Goal: Task Accomplishment & Management: Complete application form

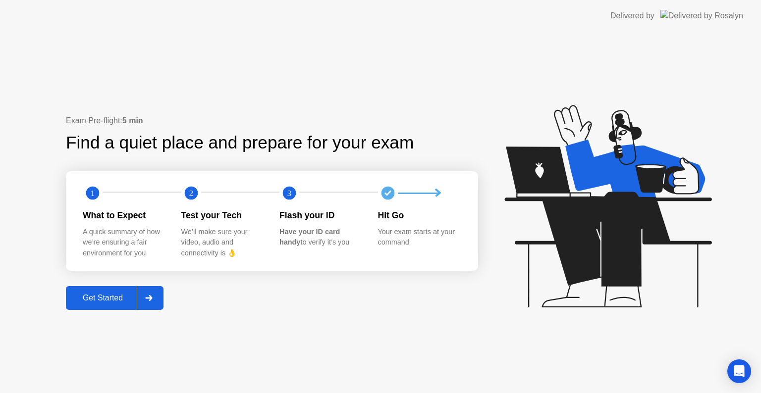
click at [108, 298] on div "Get Started" at bounding box center [103, 298] width 68 height 9
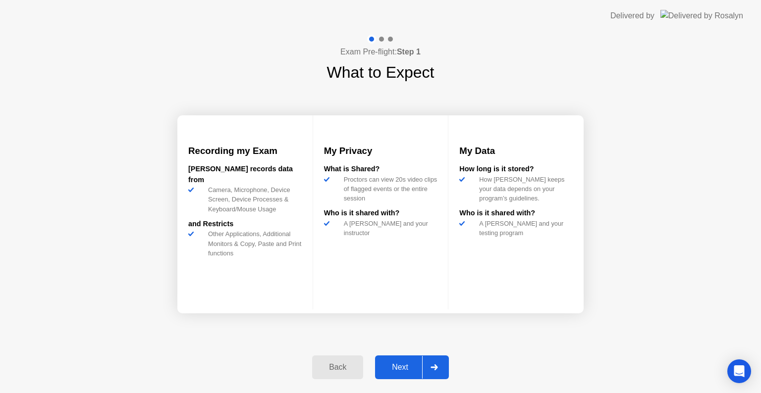
click at [395, 367] on div "Next" at bounding box center [400, 367] width 44 height 9
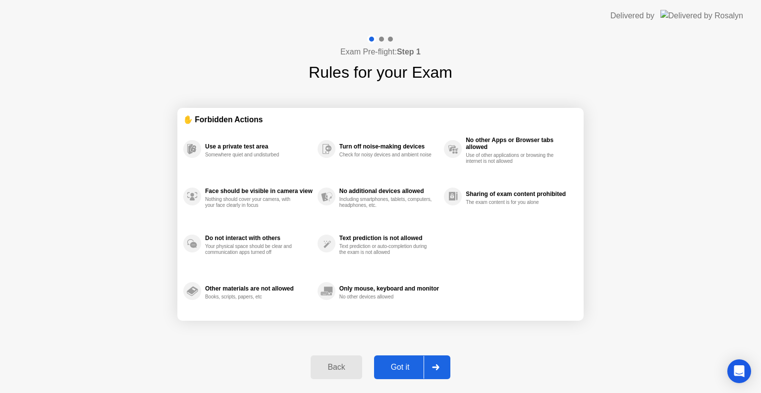
click at [395, 367] on div "Got it" at bounding box center [400, 367] width 47 height 9
select select "**********"
select select "*******"
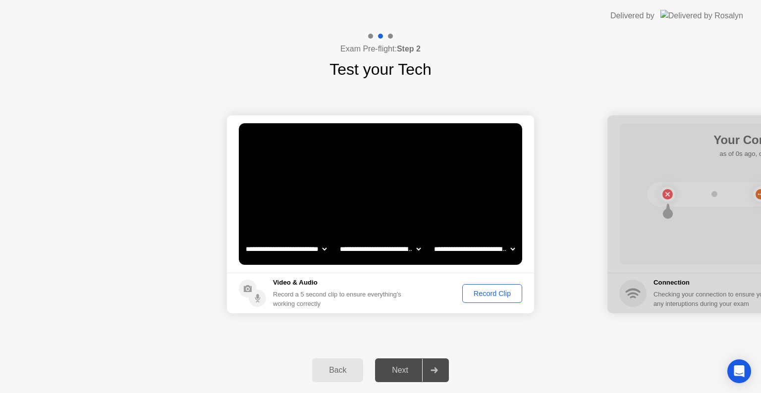
click at [481, 295] on div "Record Clip" at bounding box center [492, 294] width 53 height 8
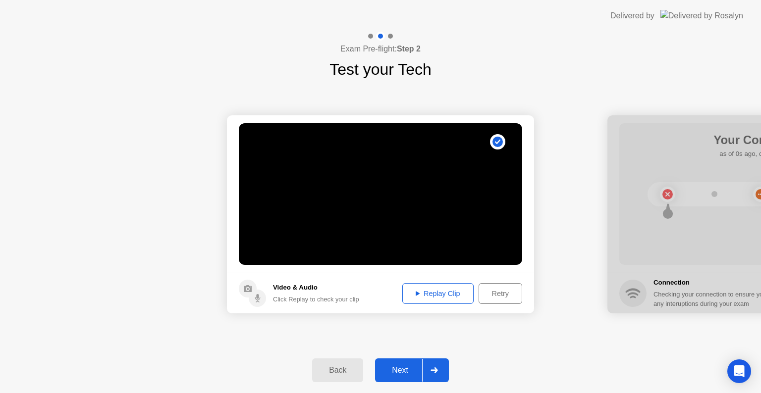
click at [438, 300] on button "Replay Clip" at bounding box center [437, 293] width 71 height 21
click at [408, 372] on div "Next" at bounding box center [400, 370] width 44 height 9
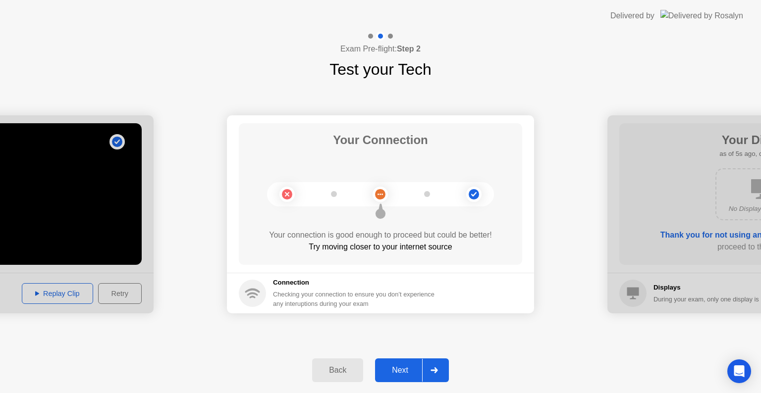
click at [408, 372] on div "Next" at bounding box center [400, 370] width 44 height 9
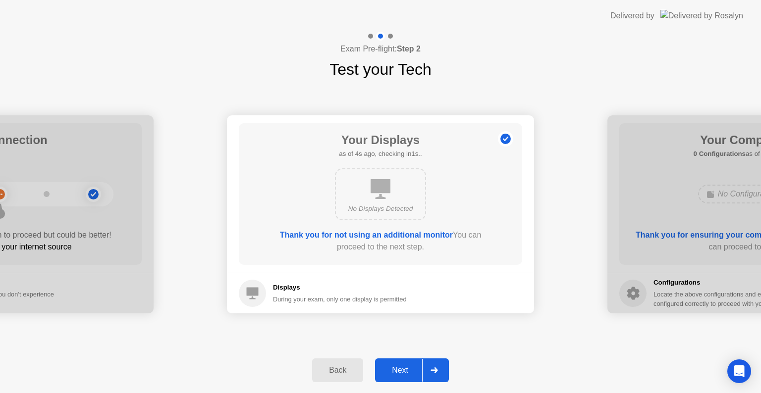
click at [408, 372] on div "Next" at bounding box center [400, 370] width 44 height 9
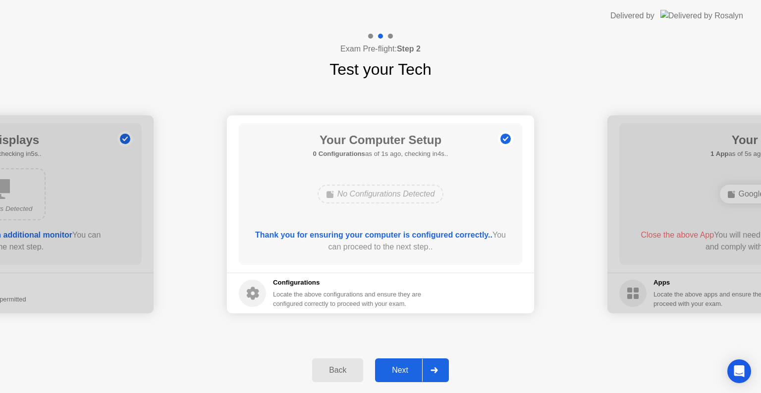
click at [408, 372] on div "Next" at bounding box center [400, 370] width 44 height 9
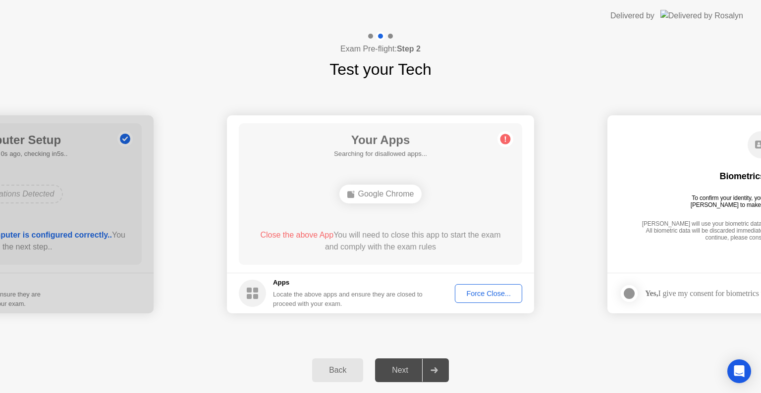
click at [343, 367] on div "Back" at bounding box center [337, 370] width 45 height 9
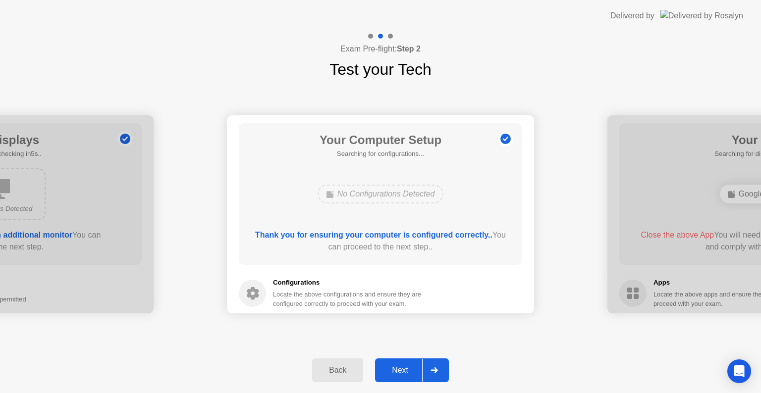
click at [400, 372] on div "Next" at bounding box center [400, 370] width 44 height 9
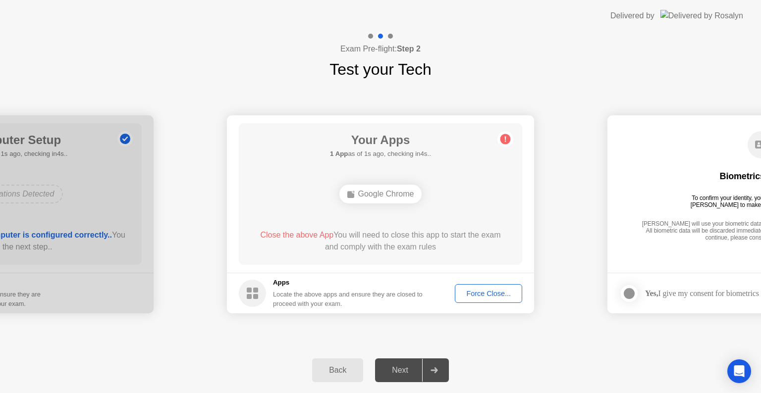
click at [487, 290] on div "Force Close..." at bounding box center [488, 294] width 60 height 8
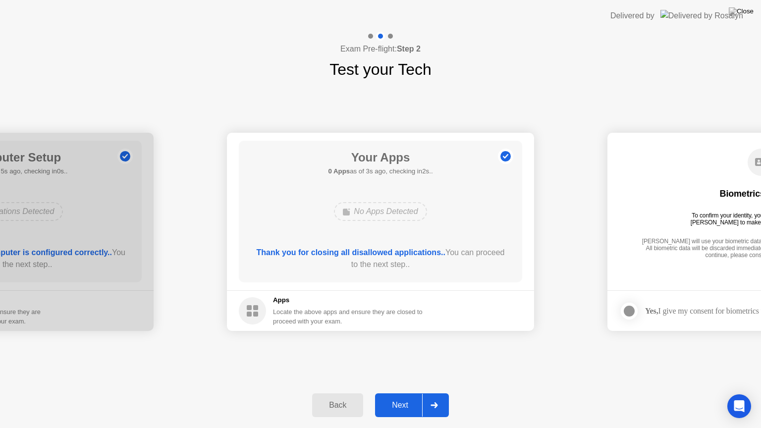
click at [406, 393] on div "Next" at bounding box center [400, 405] width 44 height 9
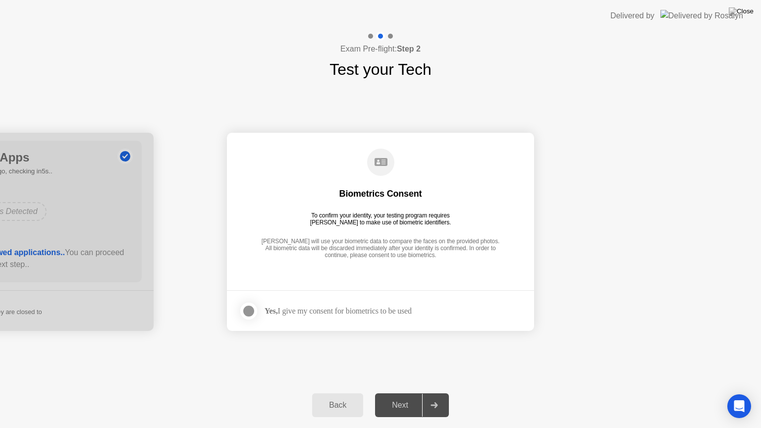
click at [358, 312] on div "Yes, I give my consent for biometrics to be used" at bounding box center [338, 310] width 147 height 9
click at [327, 310] on div "Yes, I give my consent for biometrics to be used" at bounding box center [338, 310] width 147 height 9
click at [251, 308] on div at bounding box center [249, 311] width 12 height 12
click at [403, 393] on div "Back Next" at bounding box center [380, 405] width 761 height 46
click at [400, 393] on div "Next" at bounding box center [400, 405] width 44 height 9
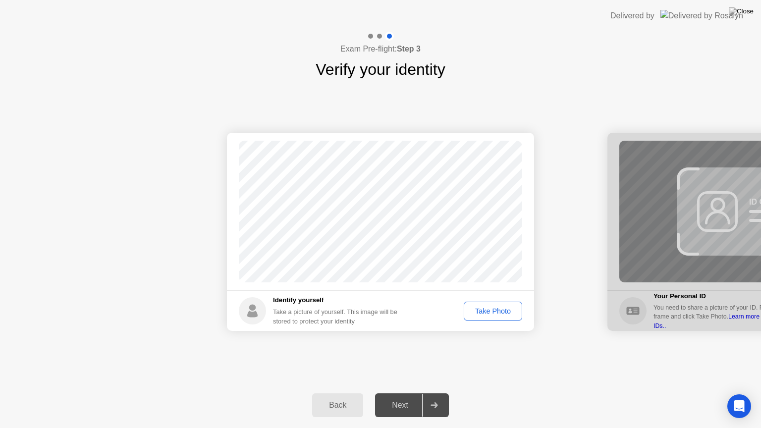
click at [492, 303] on button "Take Photo" at bounding box center [493, 311] width 58 height 19
click at [410, 393] on div "Next" at bounding box center [400, 405] width 44 height 9
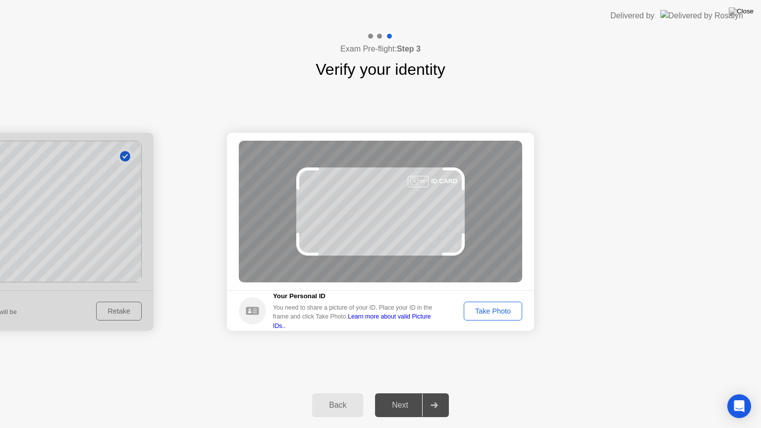
click at [410, 393] on div "Next" at bounding box center [400, 405] width 44 height 9
click at [497, 313] on div "Take Photo" at bounding box center [493, 311] width 52 height 8
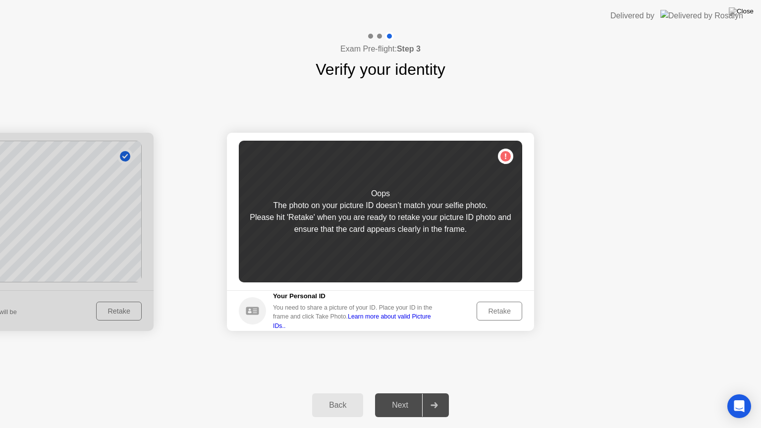
click at [497, 311] on div "Retake" at bounding box center [499, 311] width 39 height 8
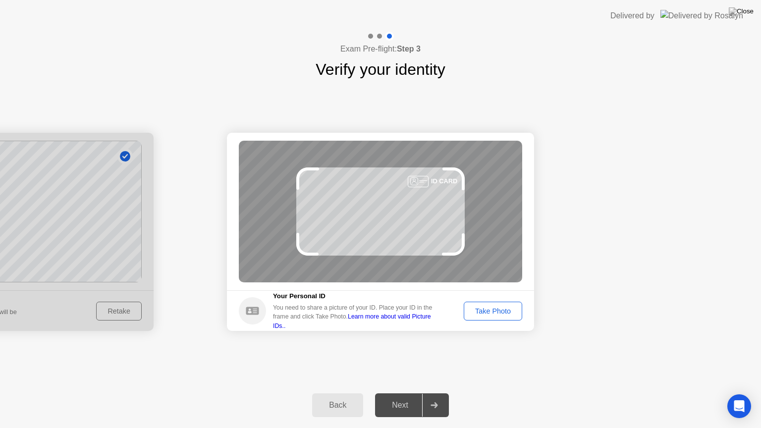
click at [497, 311] on div "Take Photo" at bounding box center [493, 311] width 52 height 8
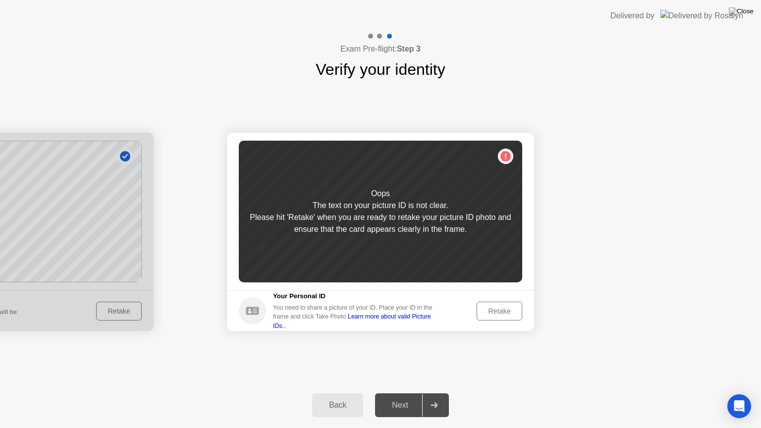
click at [497, 311] on div "Retake" at bounding box center [499, 311] width 39 height 8
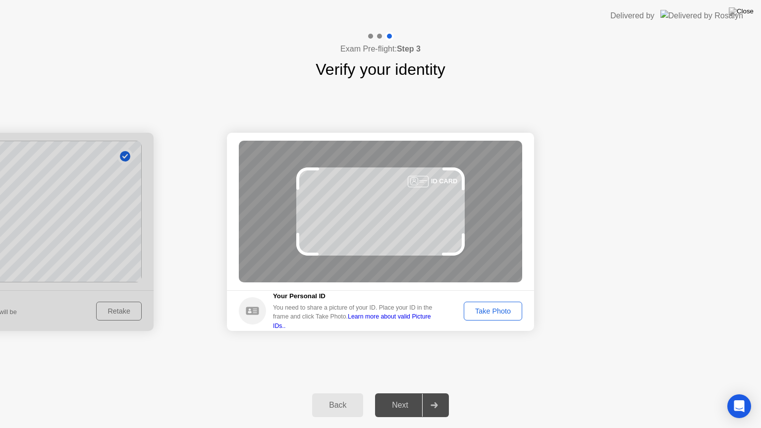
click at [497, 311] on div "Take Photo" at bounding box center [493, 311] width 52 height 8
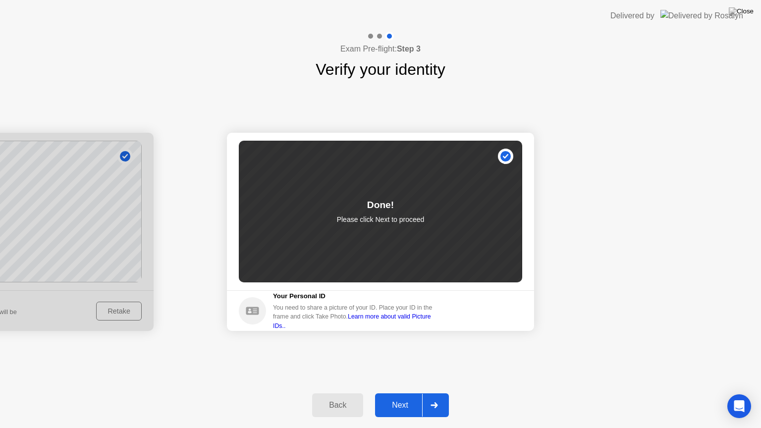
click at [399, 393] on button "Next" at bounding box center [412, 405] width 74 height 24
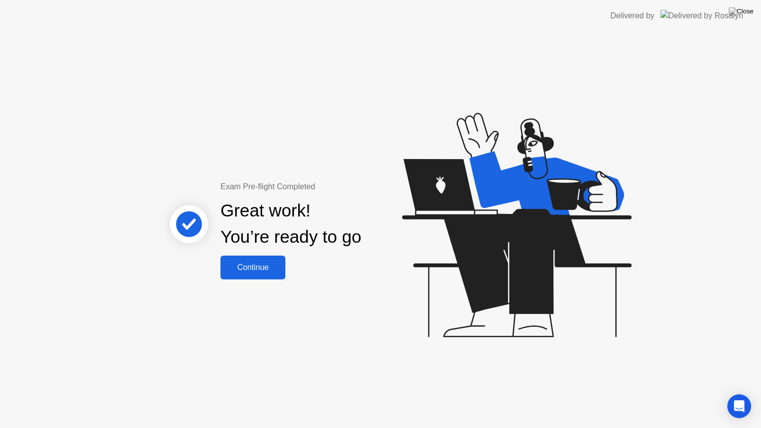
click at [236, 269] on div "Continue" at bounding box center [252, 267] width 59 height 9
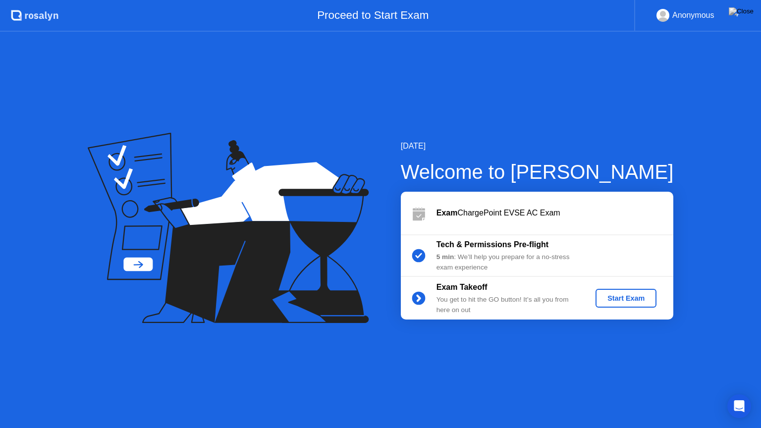
click at [632, 301] on div "Start Exam" at bounding box center [625, 298] width 53 height 8
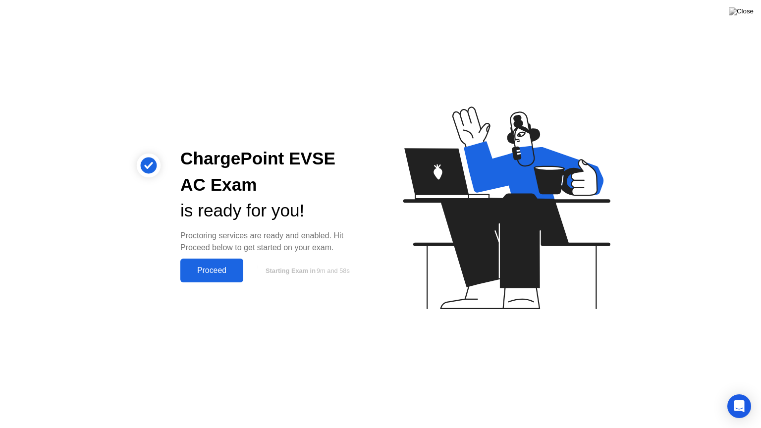
click at [225, 266] on div "Proceed" at bounding box center [211, 270] width 57 height 9
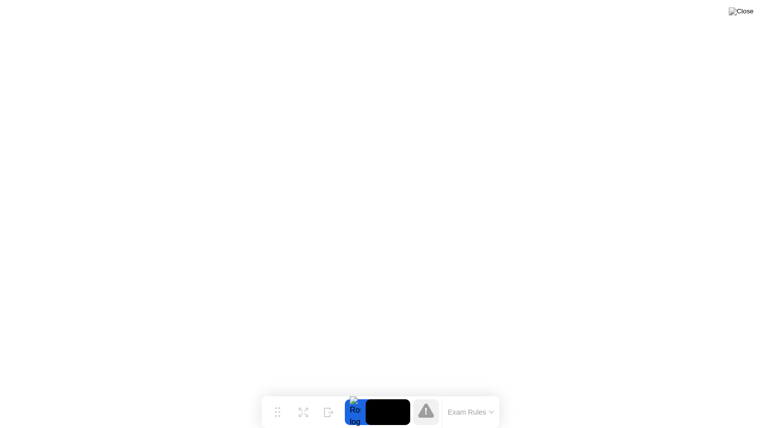
click at [475, 393] on button "Exam Rules" at bounding box center [471, 412] width 53 height 9
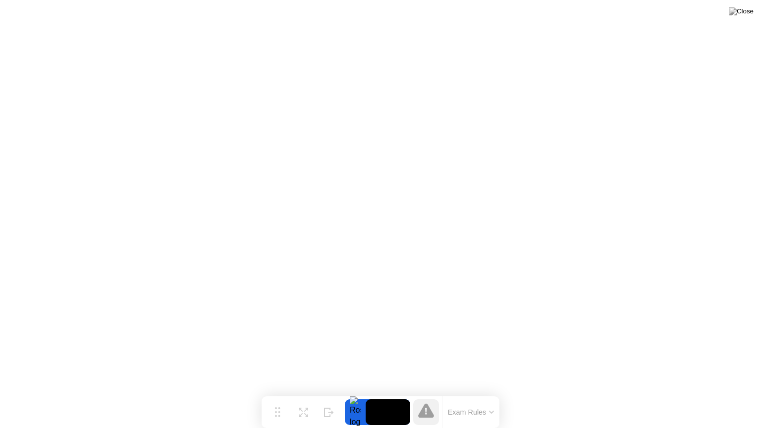
click at [425, 393] on icon at bounding box center [426, 411] width 2 height 7
click at [301, 393] on div "Expand" at bounding box center [303, 420] width 18 height 6
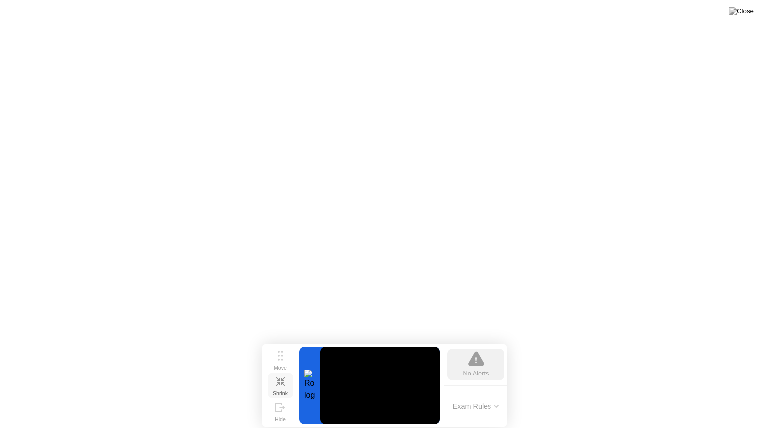
click at [280, 385] on icon at bounding box center [280, 381] width 9 height 9
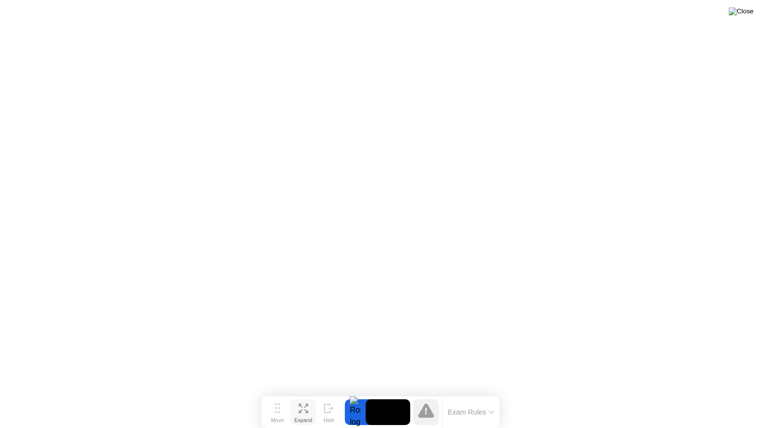
click at [749, 7] on img at bounding box center [741, 11] width 25 height 8
click at [354, 393] on div at bounding box center [355, 412] width 21 height 26
click at [390, 393] on video at bounding box center [388, 412] width 45 height 26
click at [749, 13] on img at bounding box center [741, 11] width 25 height 8
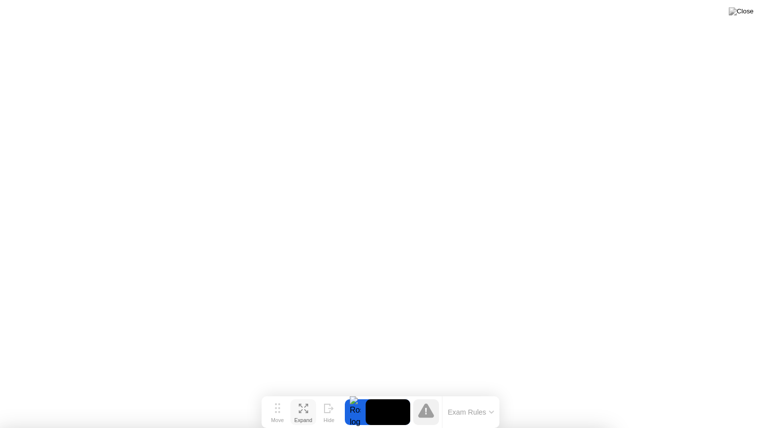
click at [458, 393] on button "Exam Rules" at bounding box center [471, 412] width 53 height 9
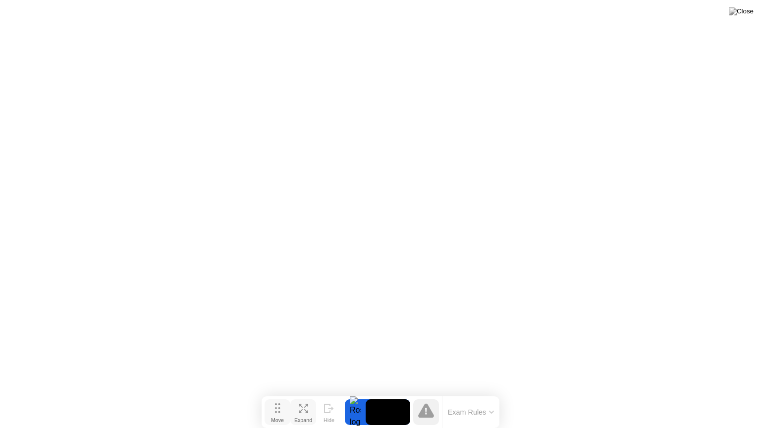
click at [279, 393] on icon at bounding box center [277, 408] width 5 height 10
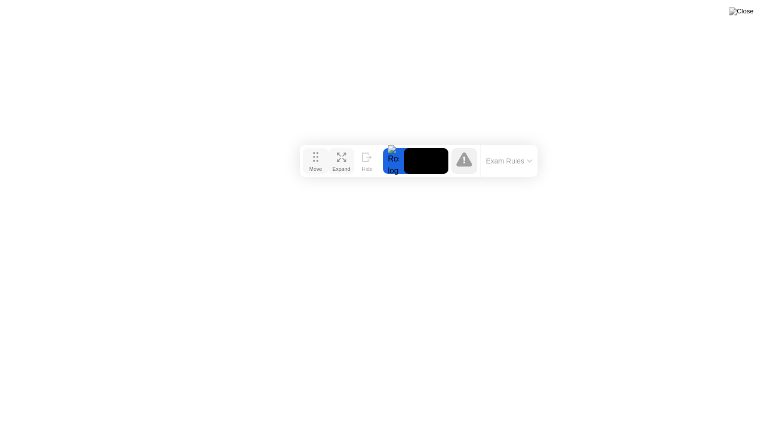
drag, startPoint x: 279, startPoint y: 410, endPoint x: 317, endPoint y: 159, distance: 254.0
click at [317, 159] on icon at bounding box center [315, 157] width 5 height 10
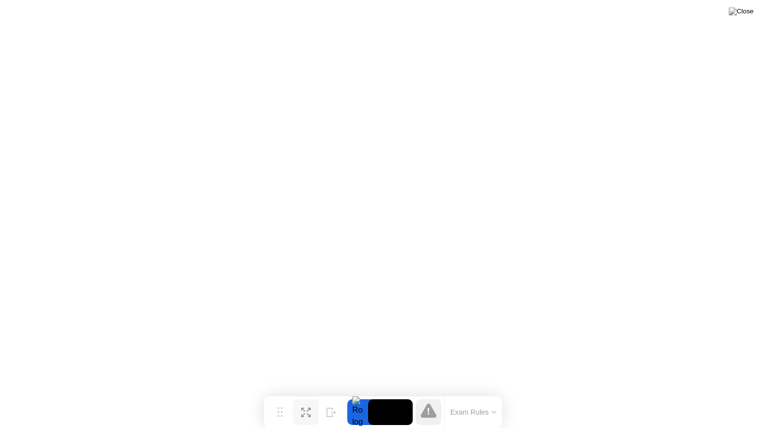
drag, startPoint x: 314, startPoint y: 163, endPoint x: 278, endPoint y: 427, distance: 266.4
click at [278, 393] on div "Move Expand Hide Exam Rules" at bounding box center [383, 412] width 238 height 32
click at [746, 14] on img at bounding box center [741, 11] width 25 height 8
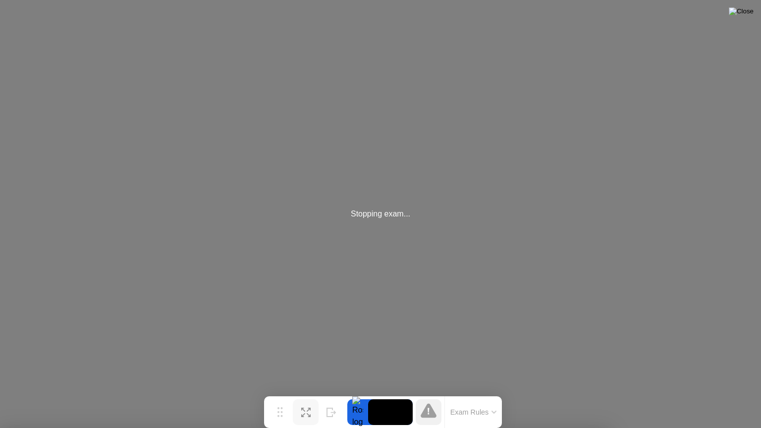
click at [745, 13] on img at bounding box center [741, 11] width 25 height 8
click at [751, 13] on img at bounding box center [741, 11] width 25 height 8
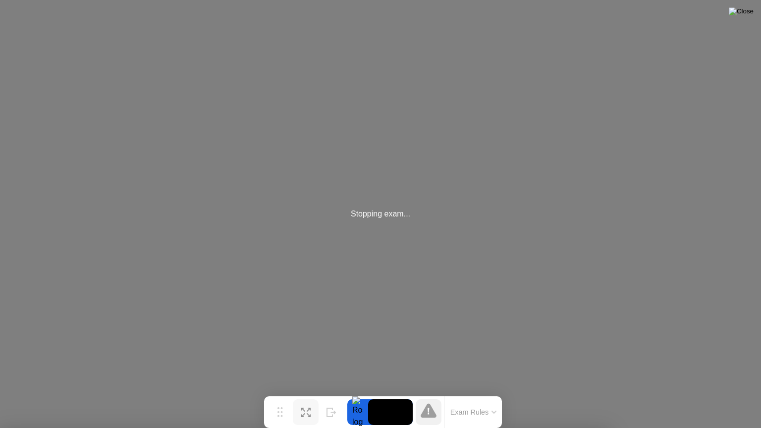
click at [751, 13] on img at bounding box center [741, 11] width 25 height 8
click at [344, 186] on div "Stopping exam..." at bounding box center [380, 214] width 761 height 428
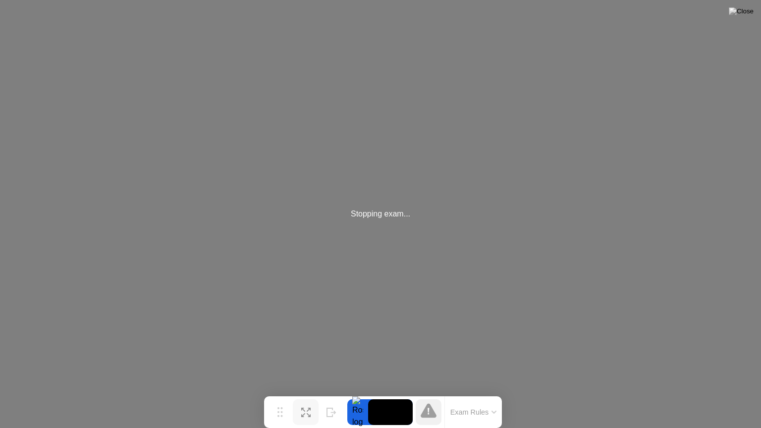
click at [371, 247] on div "Stopping exam..." at bounding box center [380, 214] width 761 height 428
click at [547, 393] on div at bounding box center [380, 428] width 761 height 0
